Goal: Task Accomplishment & Management: Complete application form

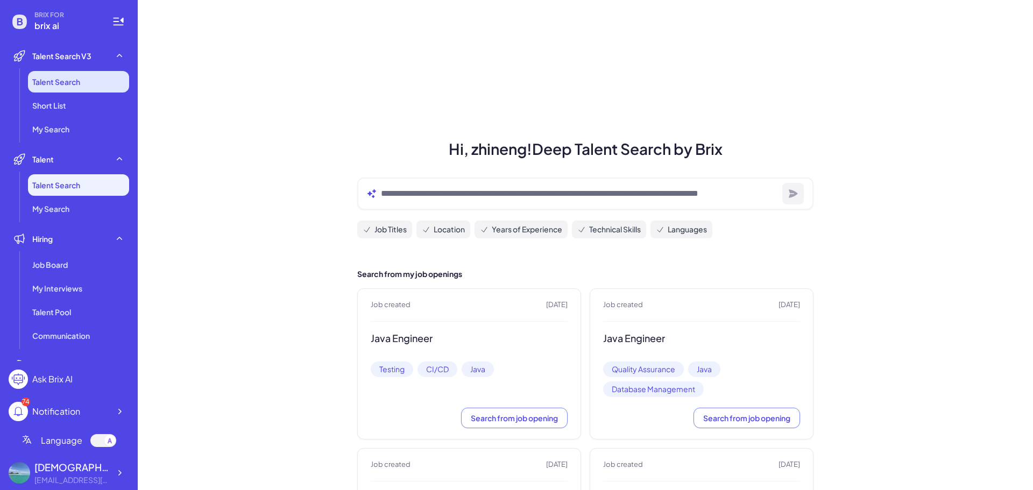
click at [89, 78] on li "Talent Search" at bounding box center [78, 82] width 101 height 22
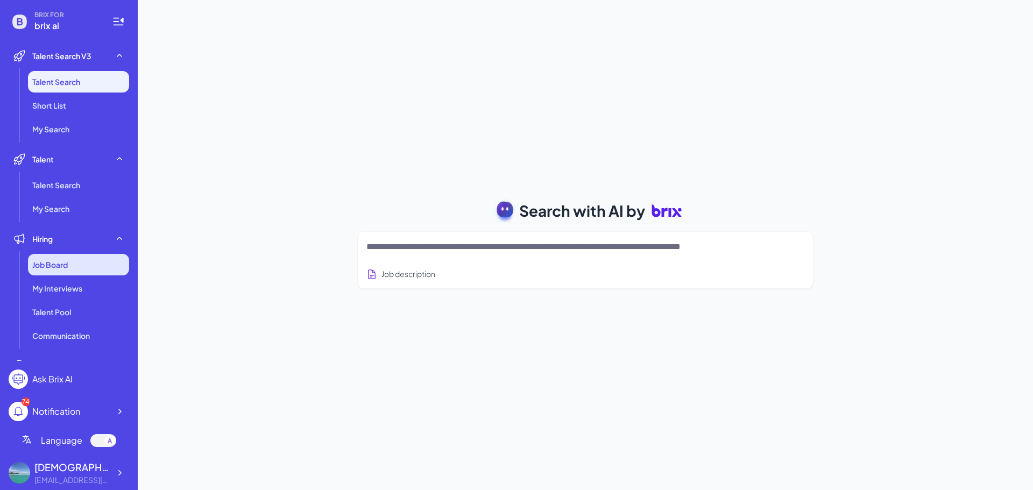
click at [73, 259] on div "Job Board" at bounding box center [78, 265] width 101 height 22
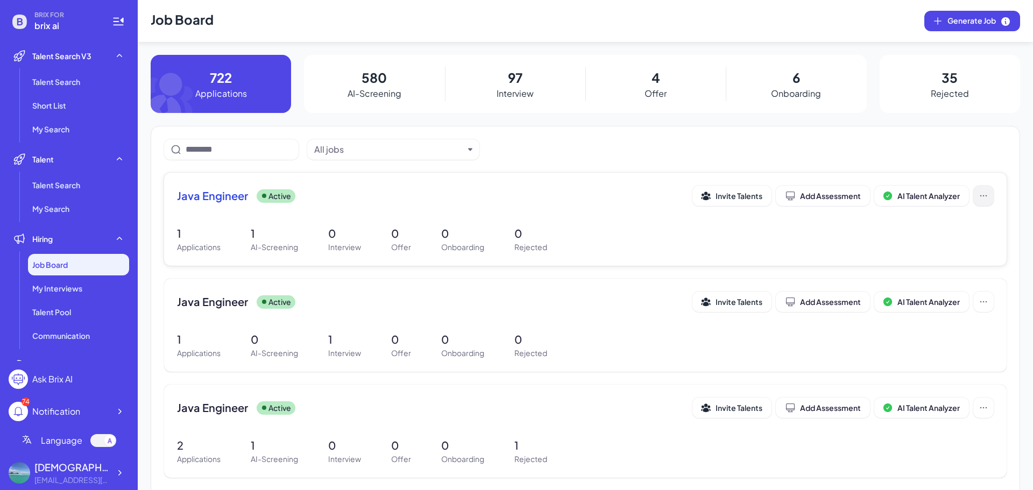
click at [973, 195] on button at bounding box center [983, 196] width 20 height 20
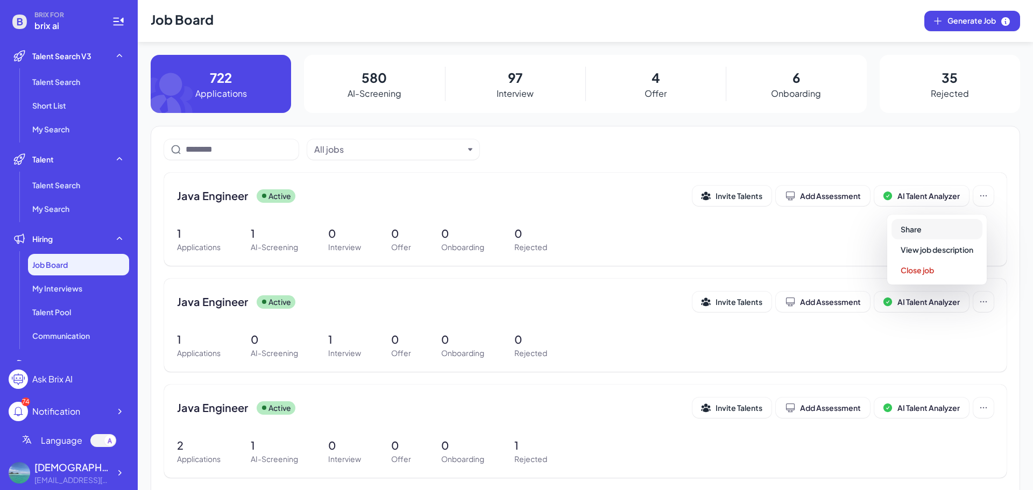
click at [947, 223] on button "Share" at bounding box center [937, 229] width 91 height 20
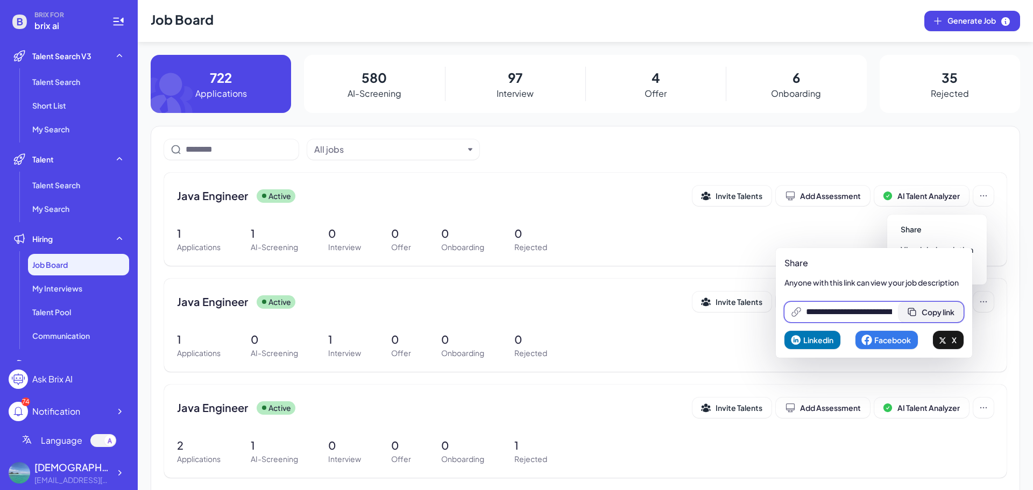
click at [946, 311] on span "Copy link" at bounding box center [938, 312] width 33 height 10
type input "**********"
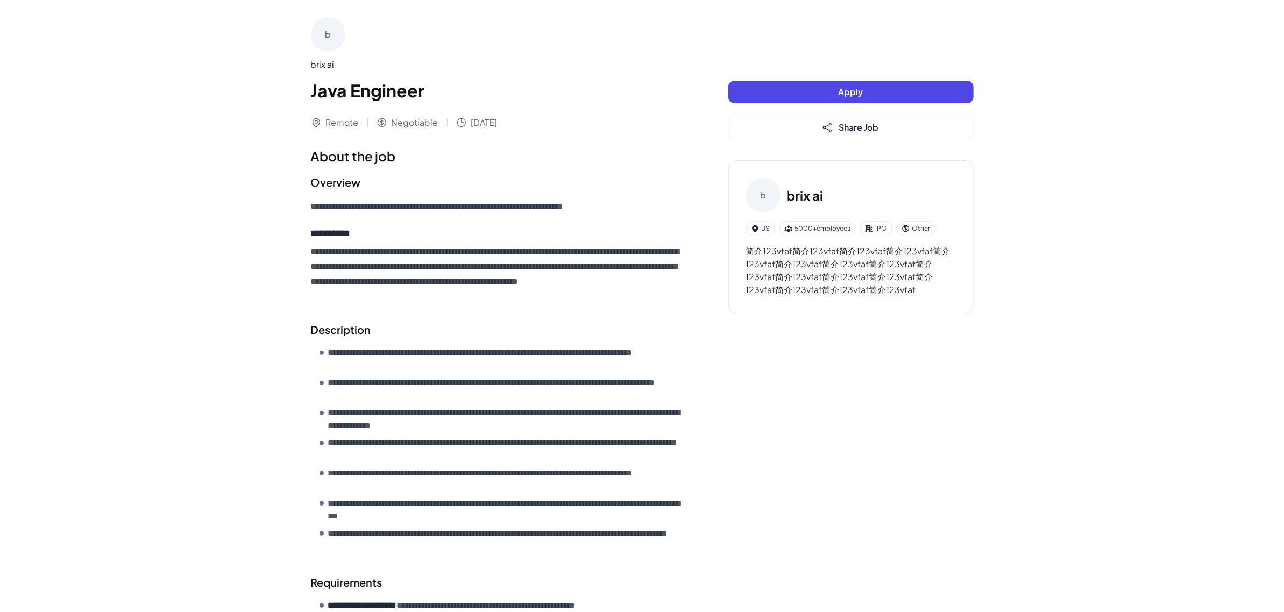
click at [835, 91] on button "Apply" at bounding box center [851, 92] width 245 height 23
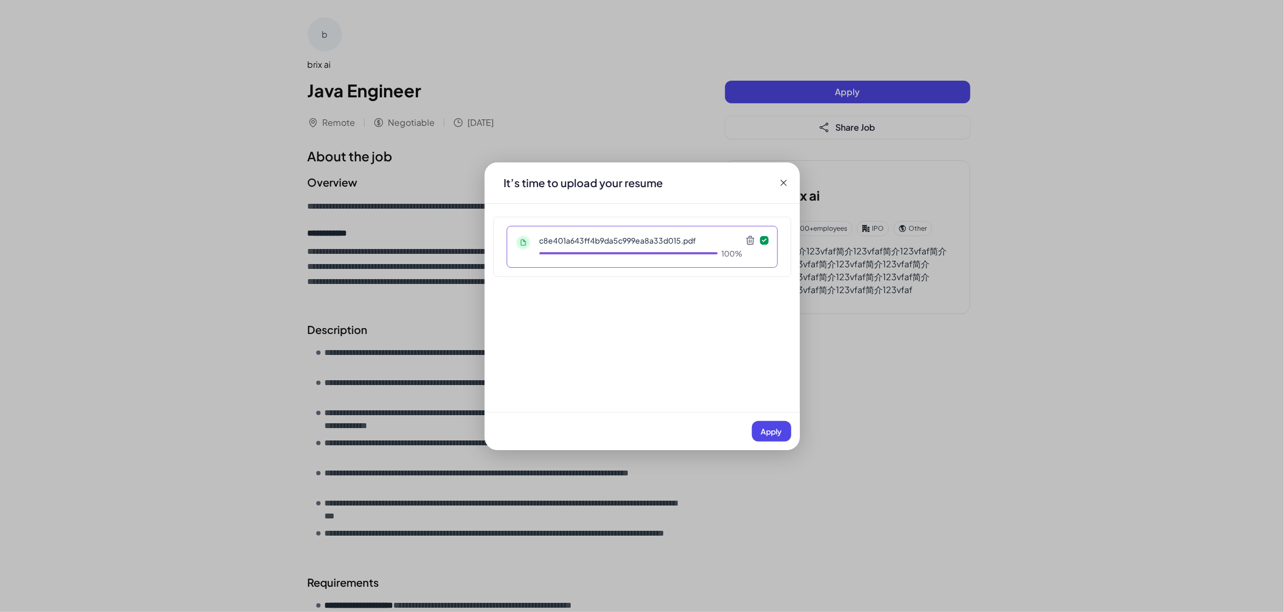
click at [771, 436] on button "Apply" at bounding box center [771, 431] width 39 height 20
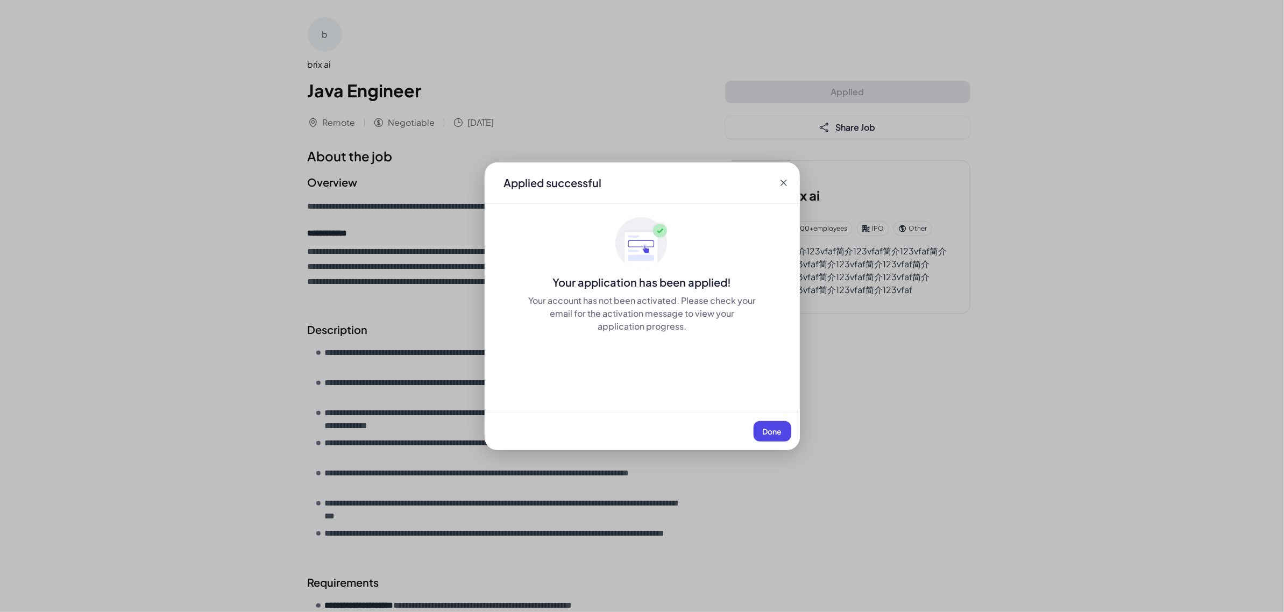
click at [763, 430] on span "Done" at bounding box center [772, 432] width 19 height 10
